Goal: Transaction & Acquisition: Purchase product/service

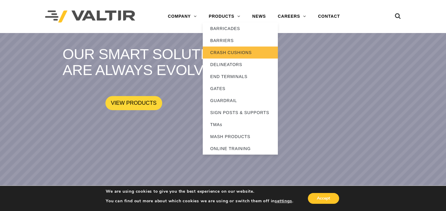
click at [228, 52] on link "CRASH CUSHIONS" at bounding box center [240, 53] width 75 height 12
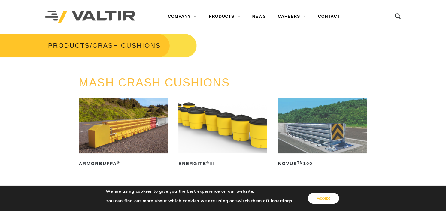
click at [331, 199] on button "Accept" at bounding box center [323, 198] width 31 height 11
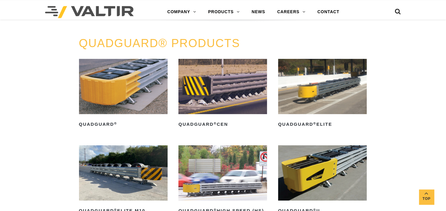
scroll to position [349, 0]
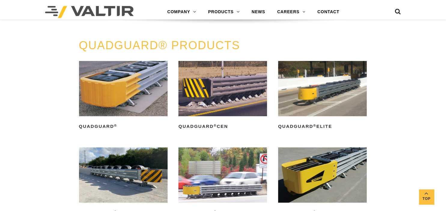
click at [228, 97] on img at bounding box center [223, 88] width 89 height 55
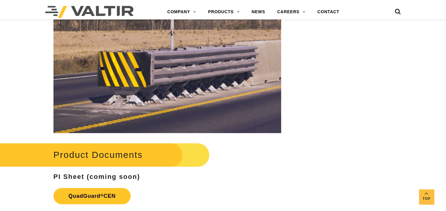
scroll to position [825, 0]
